Goal: Book appointment/travel/reservation

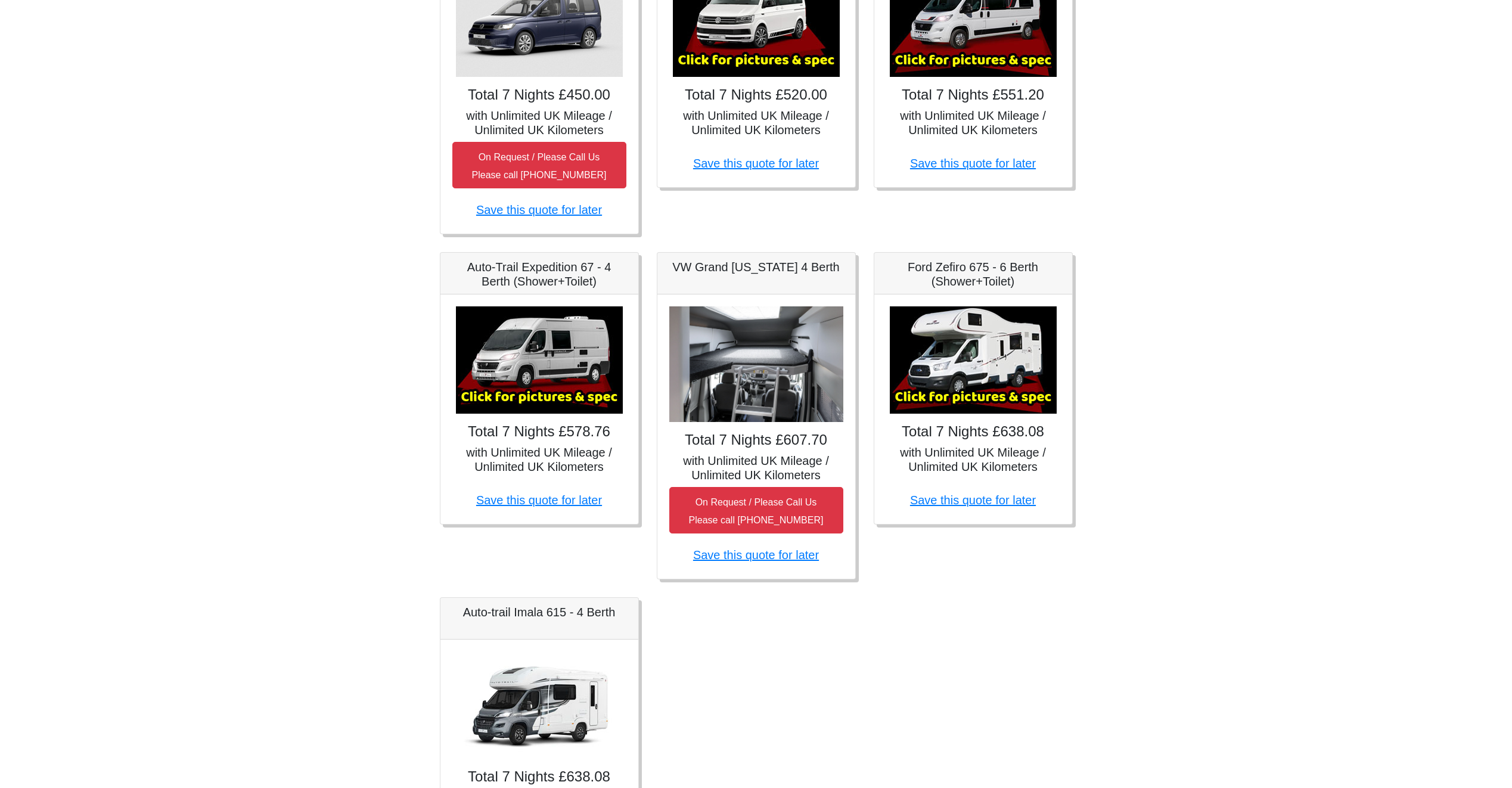
scroll to position [322, 0]
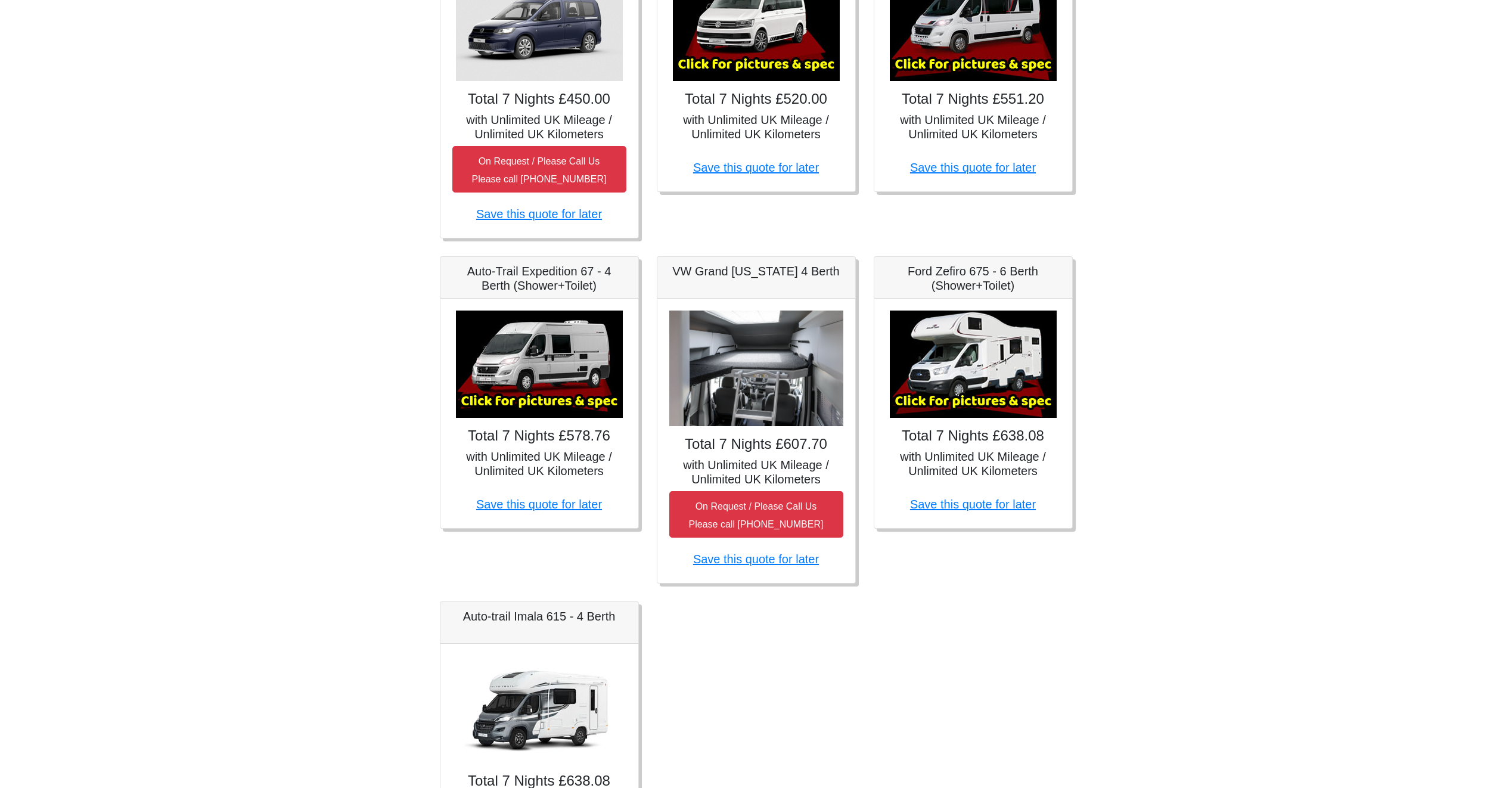
click at [745, 471] on h5 "with Unlimited UK Mileage / Unlimited UK Kilometers" at bounding box center [756, 471] width 174 height 28
click at [745, 561] on link "Save this quote for later" at bounding box center [756, 559] width 126 height 13
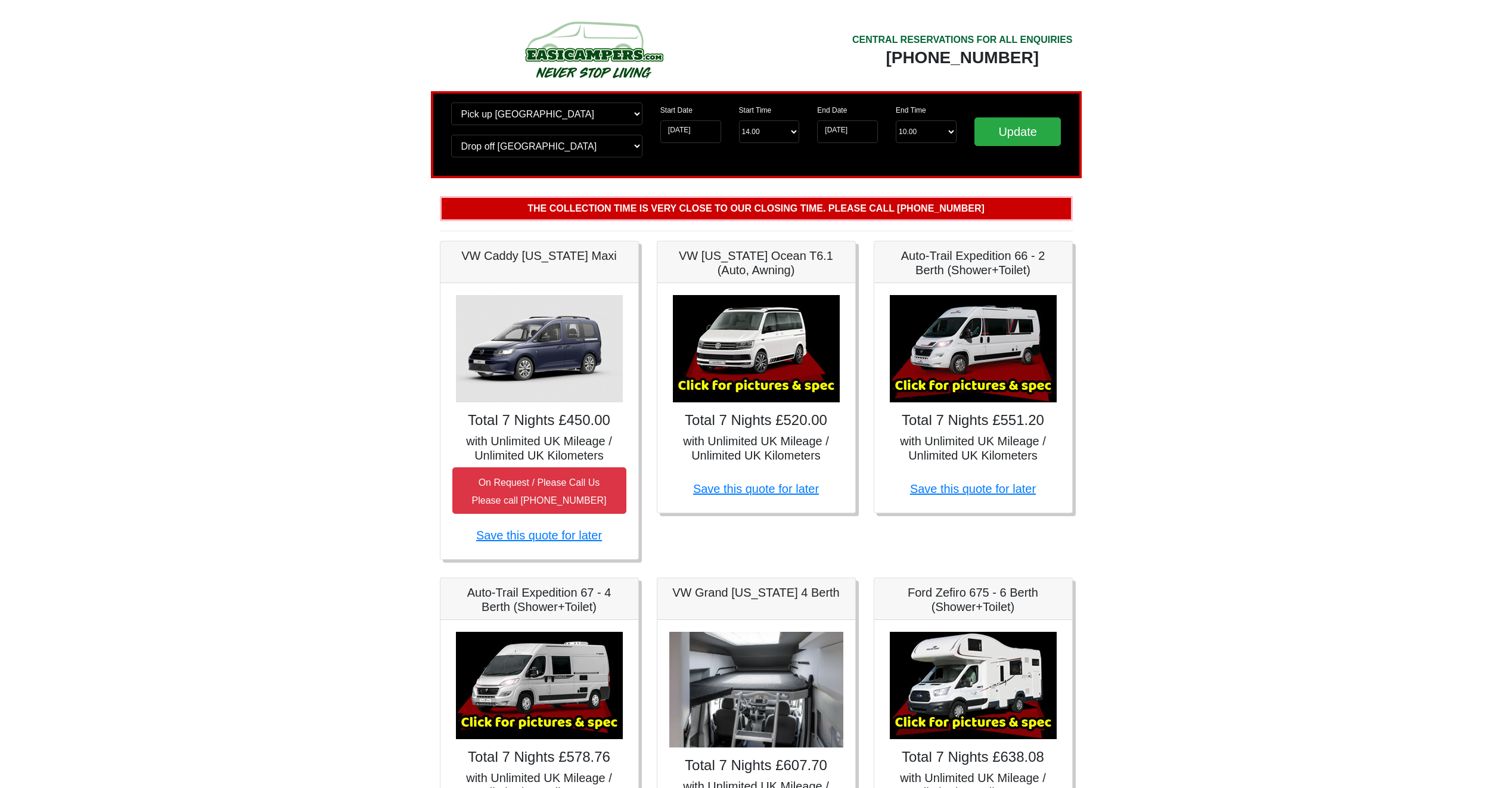
scroll to position [322, 0]
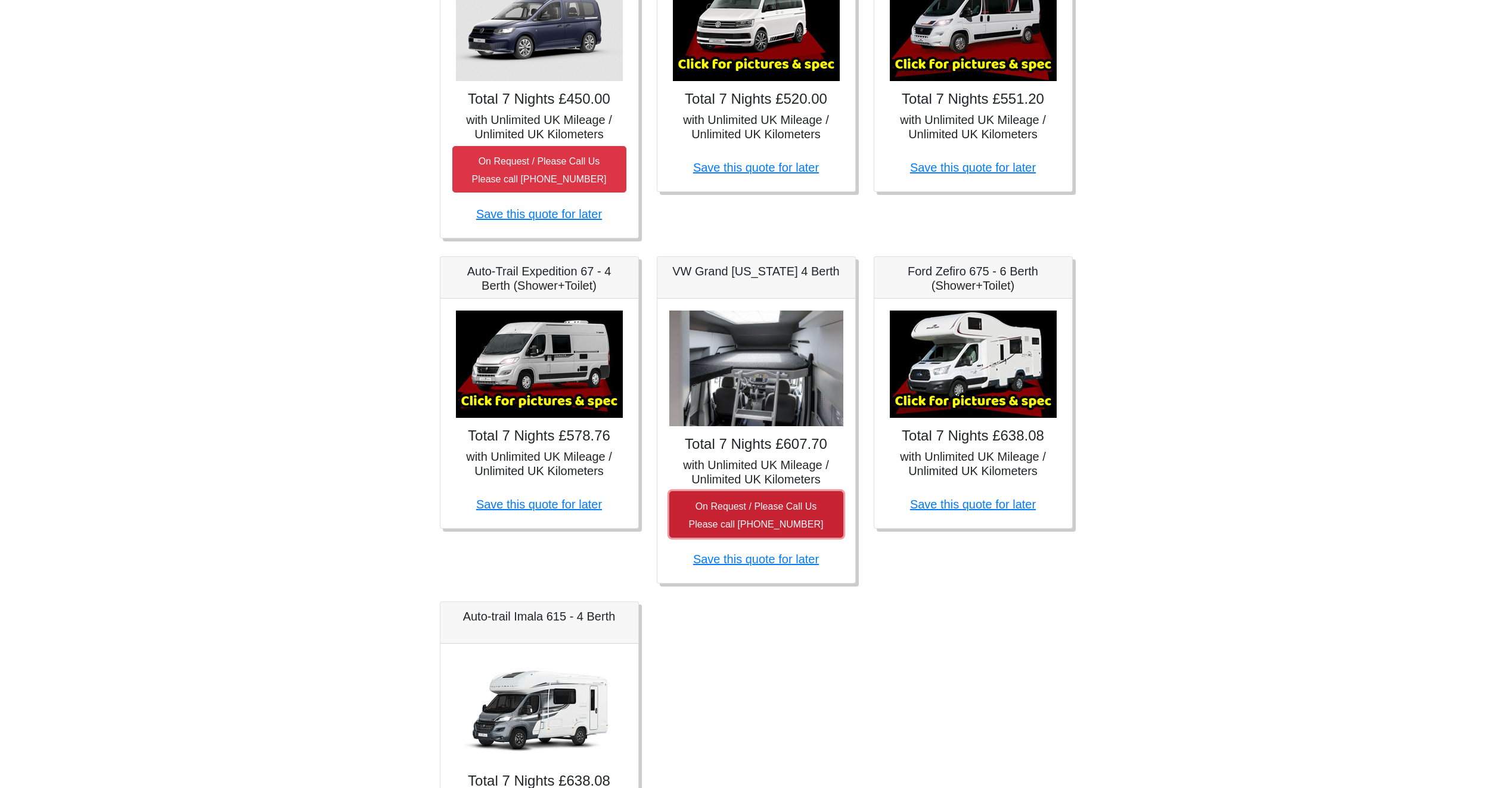
click at [772, 513] on button "On Request / Please Call Us Please call [PHONE_NUMBER]" at bounding box center [756, 514] width 174 height 47
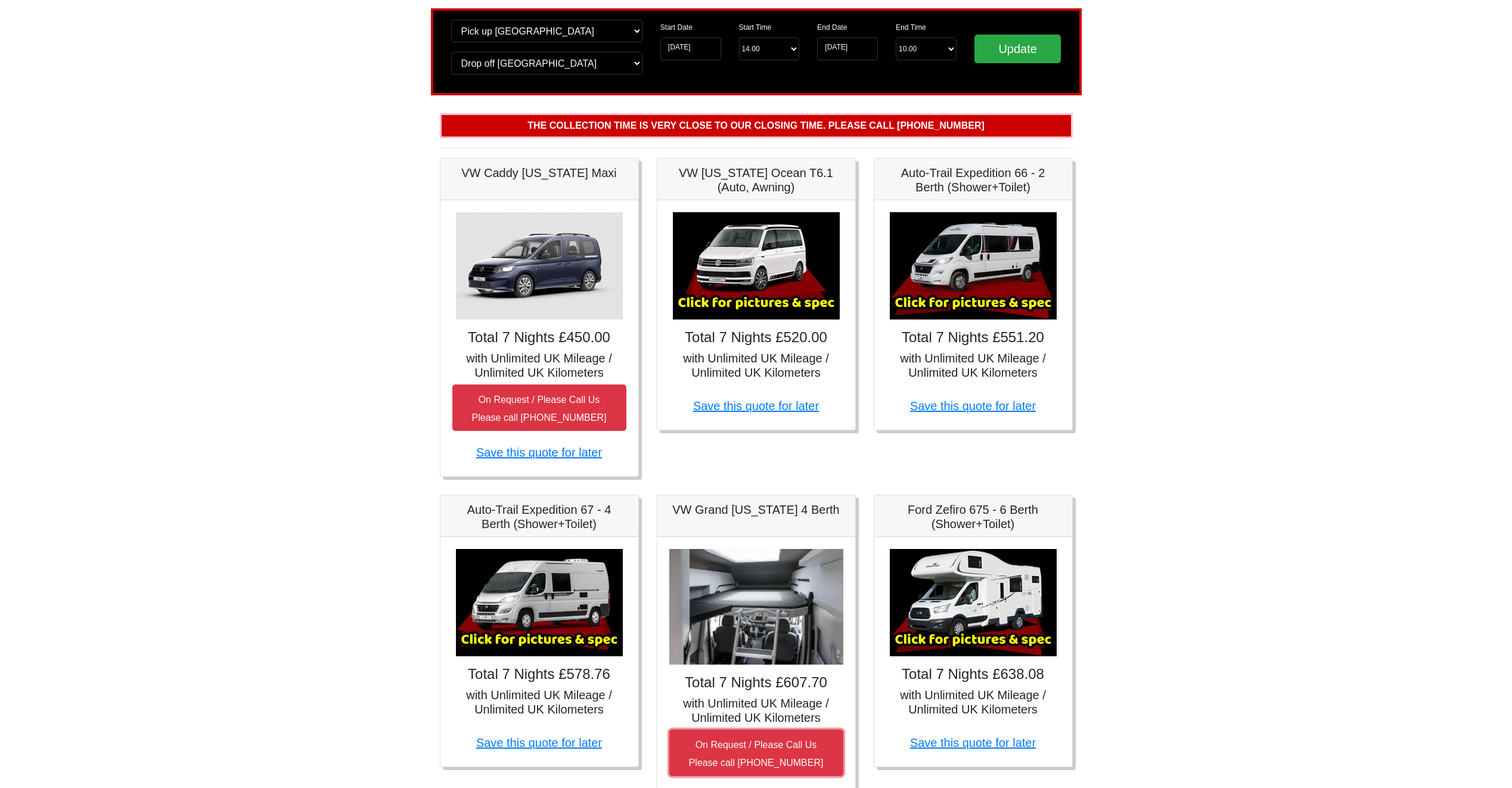
scroll to position [0, 0]
